Goal: Navigation & Orientation: Find specific page/section

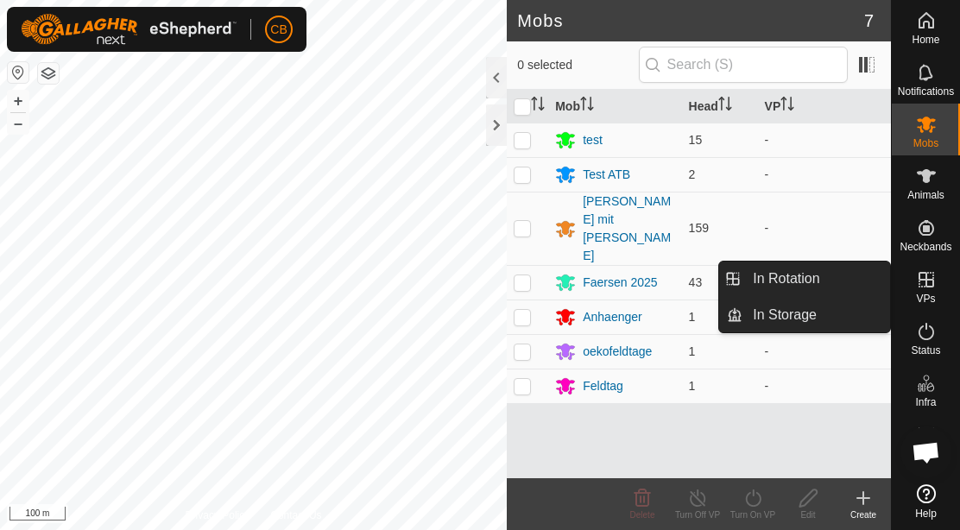
click at [923, 288] on icon at bounding box center [926, 279] width 21 height 21
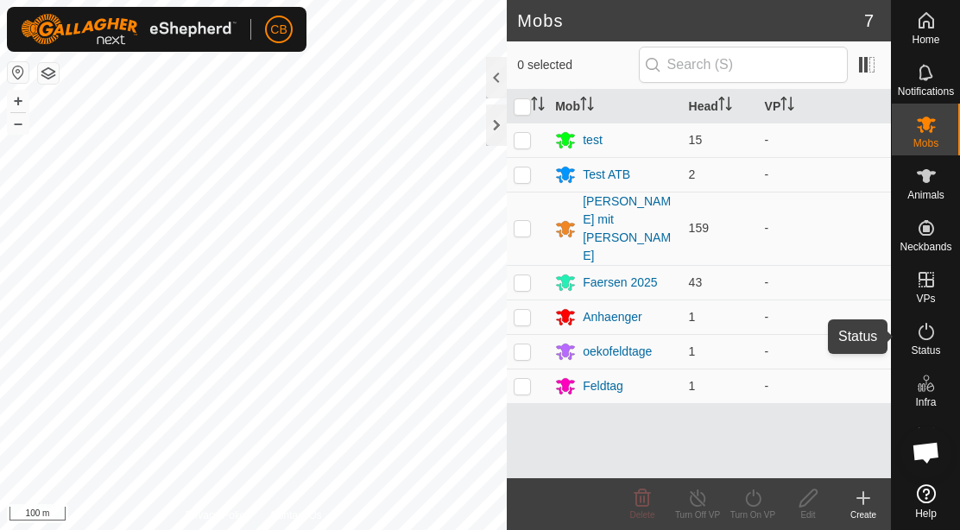
click at [912, 332] on es-activation-svg-icon at bounding box center [926, 332] width 31 height 28
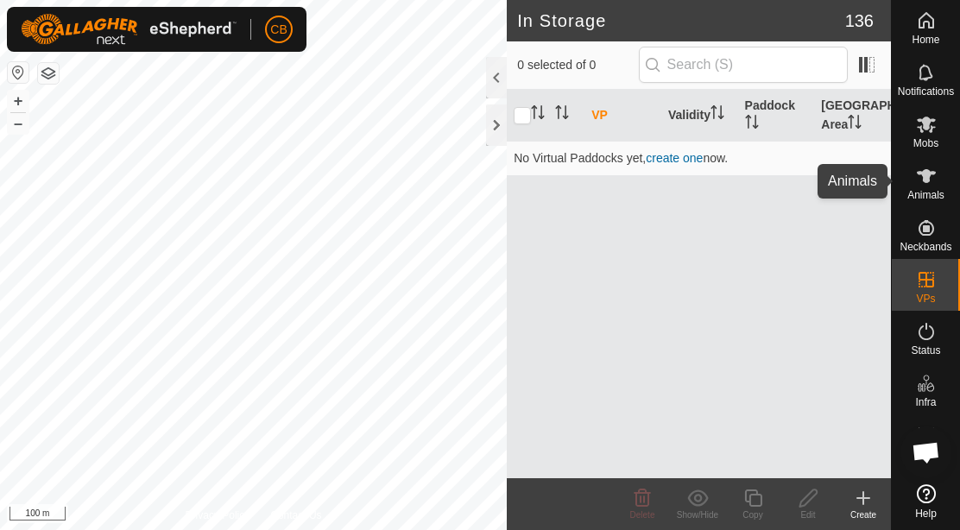
click at [924, 174] on icon at bounding box center [926, 176] width 19 height 14
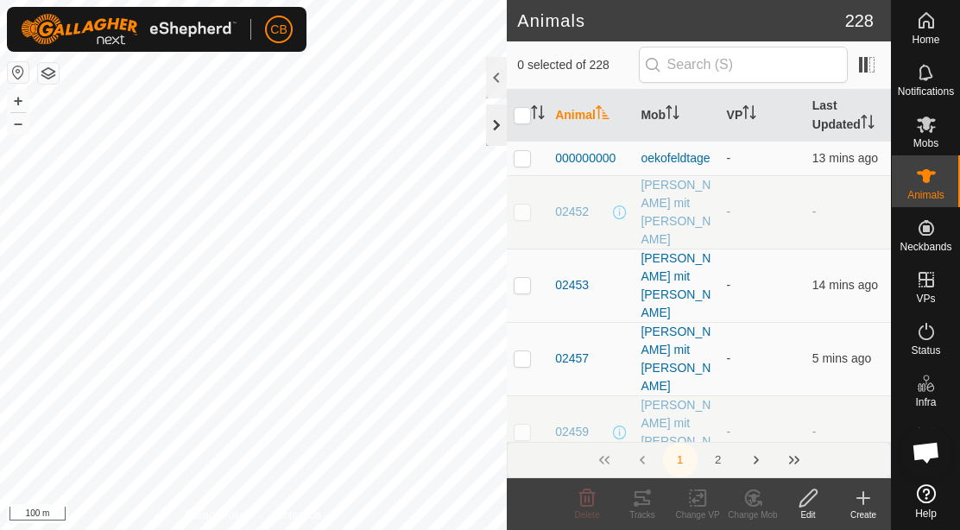
click at [492, 120] on div at bounding box center [496, 124] width 21 height 41
